Goal: Task Accomplishment & Management: Complete application form

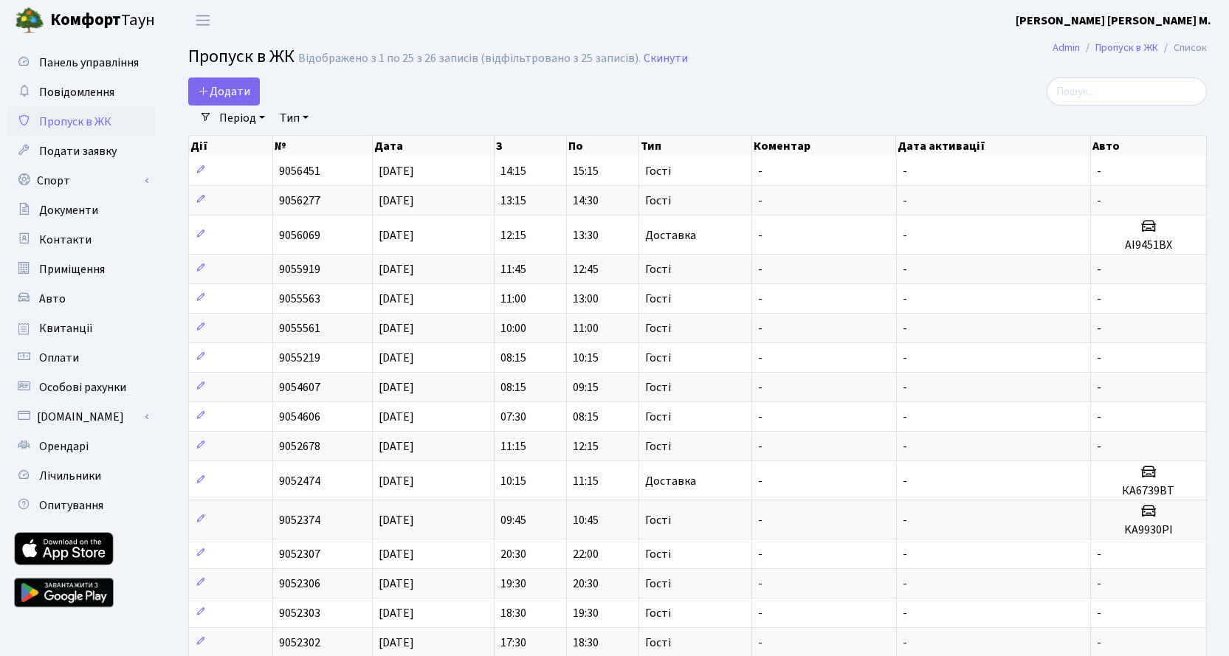
select select "25"
click at [229, 87] on span "Додати" at bounding box center [224, 91] width 52 height 16
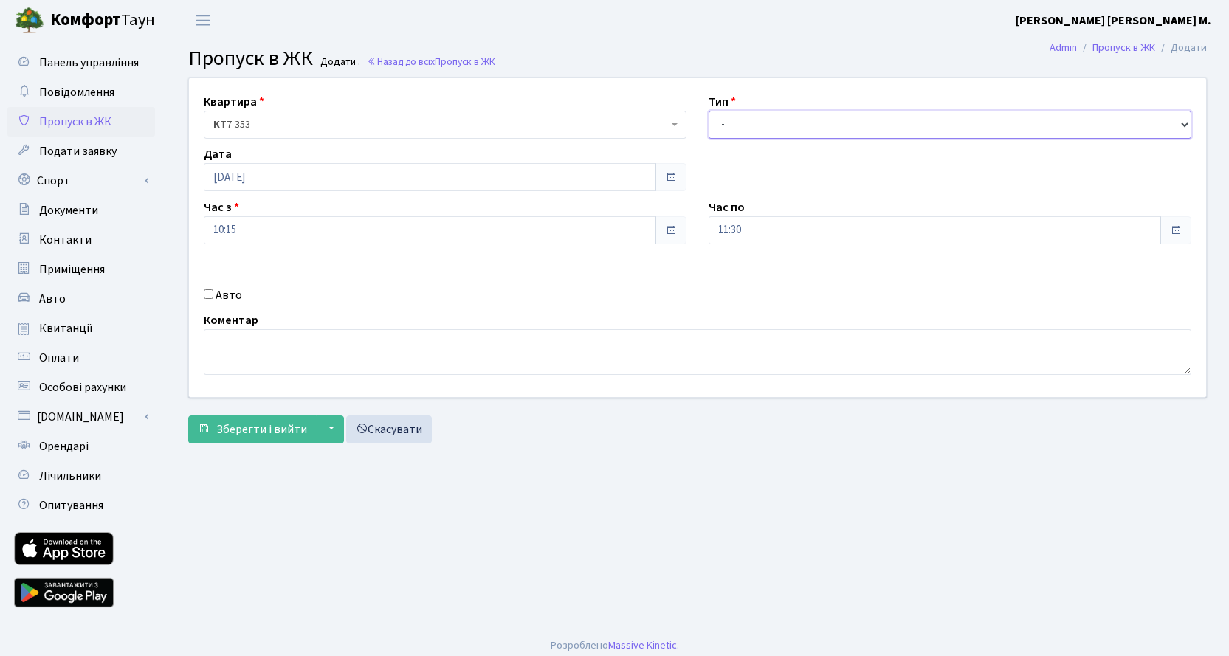
drag, startPoint x: 807, startPoint y: 125, endPoint x: 807, endPoint y: 134, distance: 9.6
click at [807, 125] on select "- Доставка Таксі Гості Сервіс" at bounding box center [949, 125] width 483 height 28
select select "3"
click at [708, 111] on select "- Доставка Таксі Гості Сервіс" at bounding box center [949, 125] width 483 height 28
click at [249, 420] on button "Зберегти і вийти" at bounding box center [252, 429] width 128 height 28
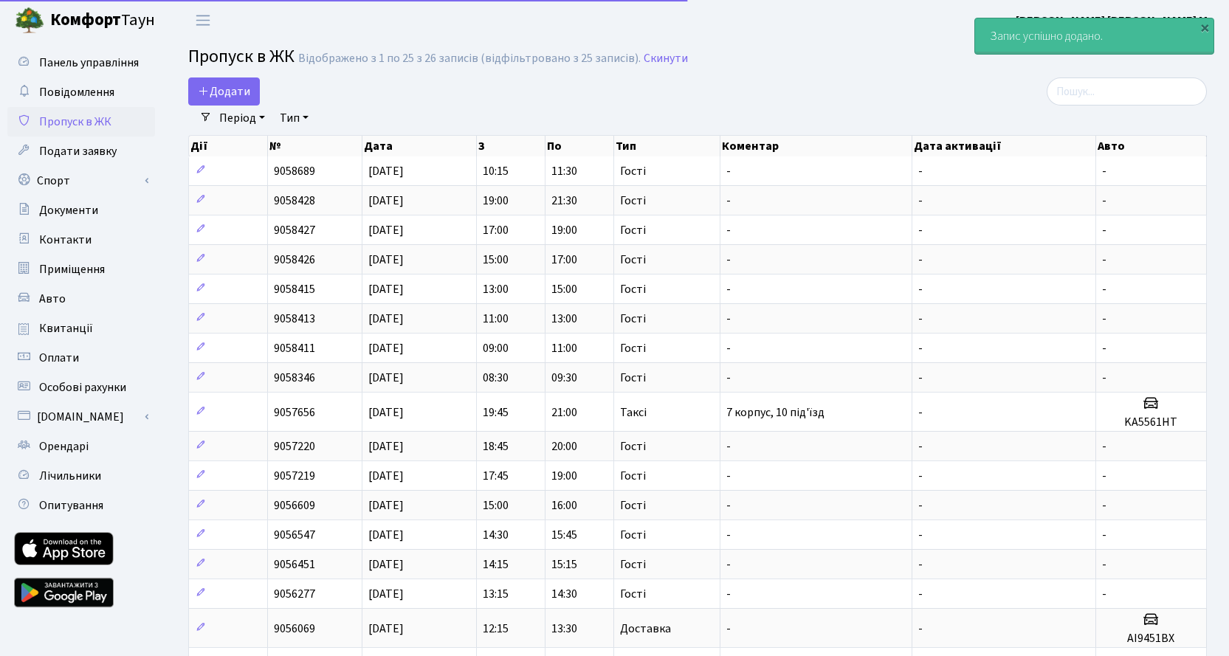
select select "25"
